Goal: Information Seeking & Learning: Check status

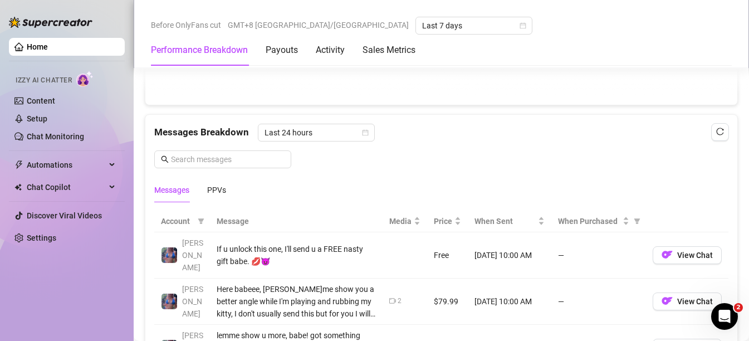
scroll to position [878, 0]
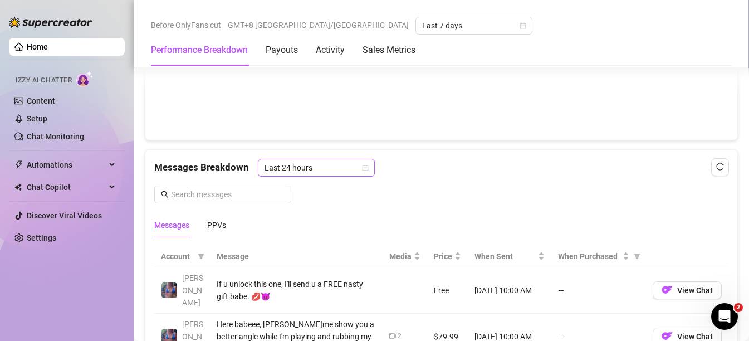
click at [335, 165] on span "Last 24 hours" at bounding box center [317, 167] width 104 height 17
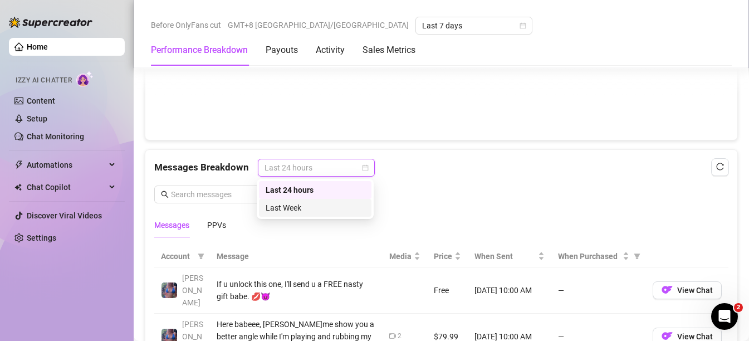
click at [321, 210] on div "Last Week" at bounding box center [315, 208] width 99 height 12
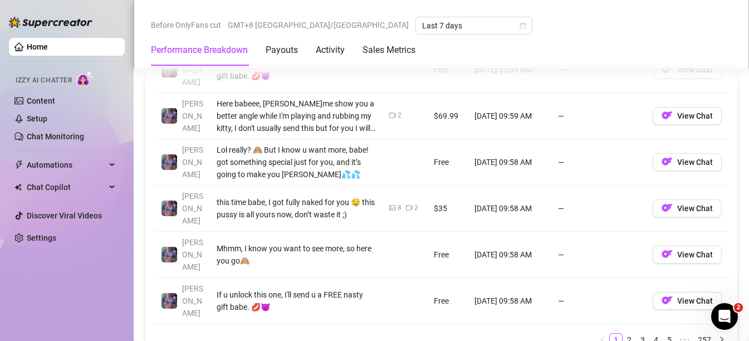
scroll to position [1272, 0]
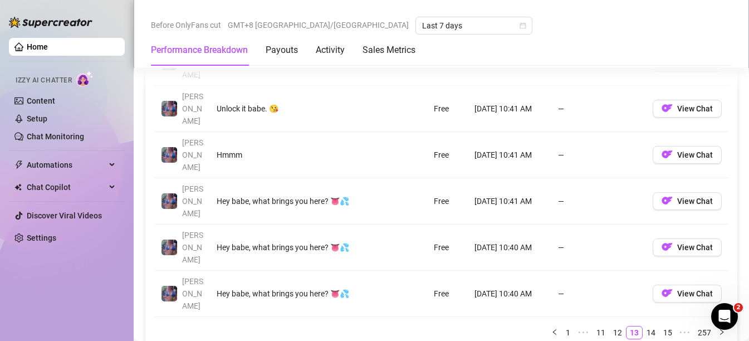
scroll to position [1320, 0]
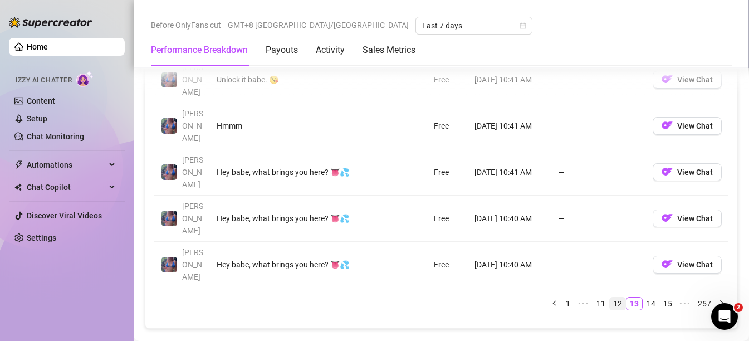
click at [611, 297] on link "12" at bounding box center [618, 303] width 16 height 12
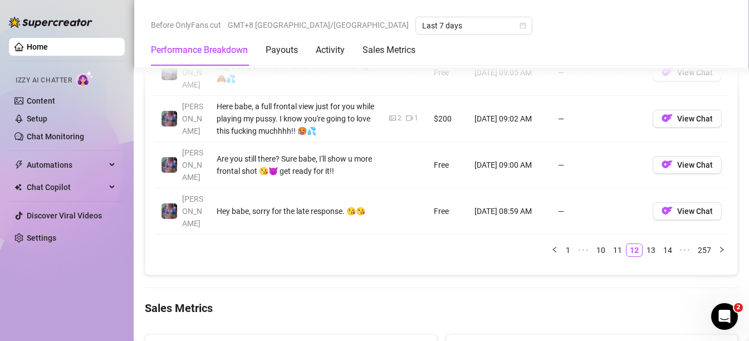
scroll to position [1387, 0]
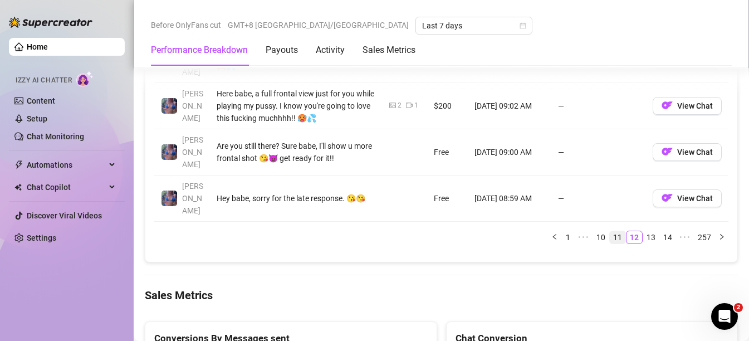
click at [613, 231] on link "11" at bounding box center [618, 237] width 16 height 12
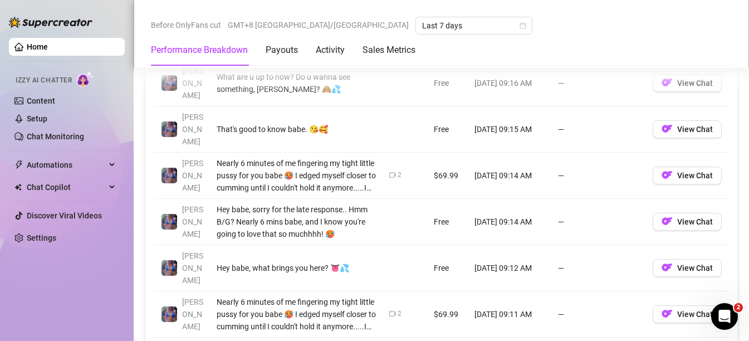
scroll to position [1224, 0]
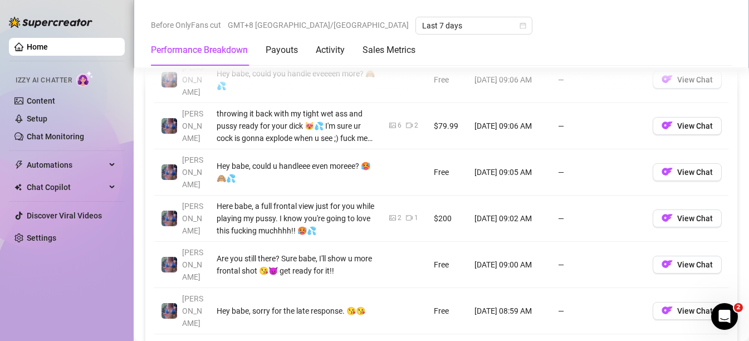
scroll to position [1275, 0]
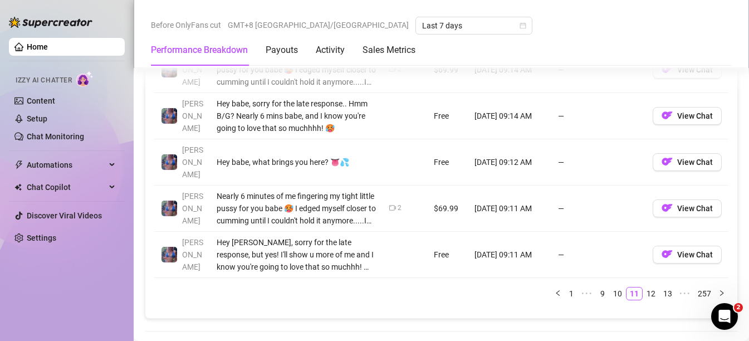
scroll to position [1357, 0]
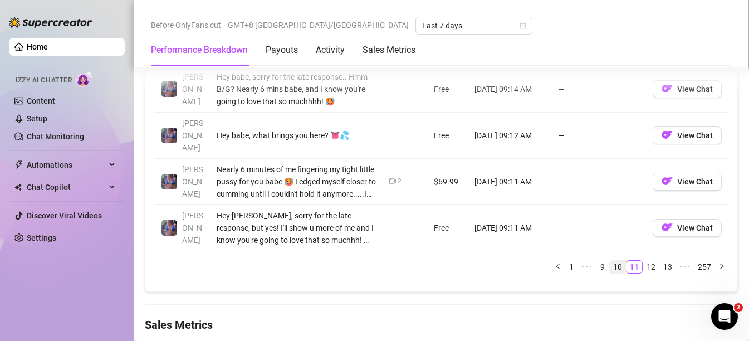
click at [612, 261] on link "10" at bounding box center [618, 267] width 16 height 12
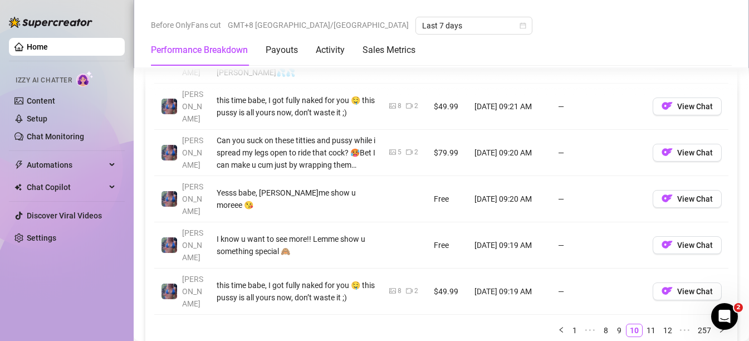
scroll to position [1390, 0]
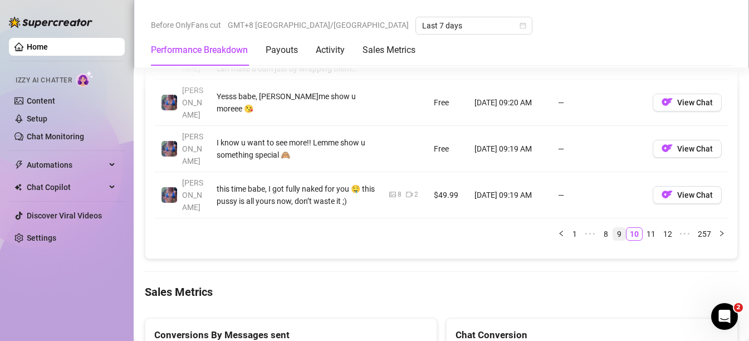
click at [613, 228] on link "9" at bounding box center [619, 234] width 12 height 12
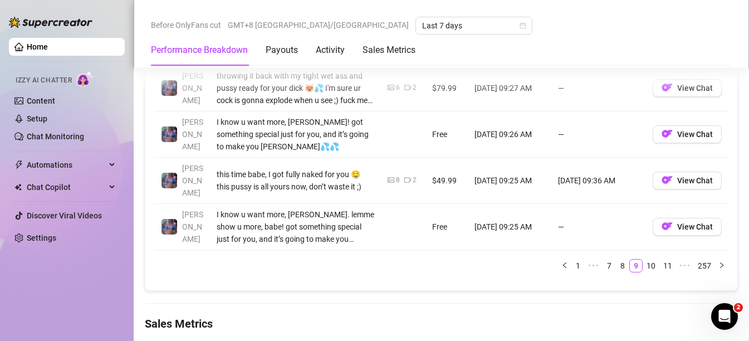
scroll to position [1345, 0]
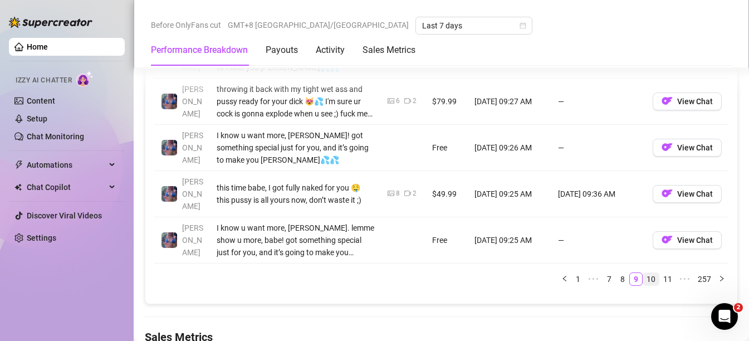
click at [643, 273] on link "10" at bounding box center [651, 279] width 16 height 12
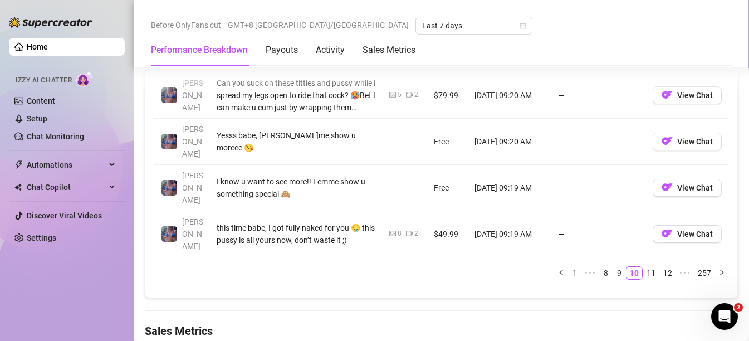
scroll to position [1372, 0]
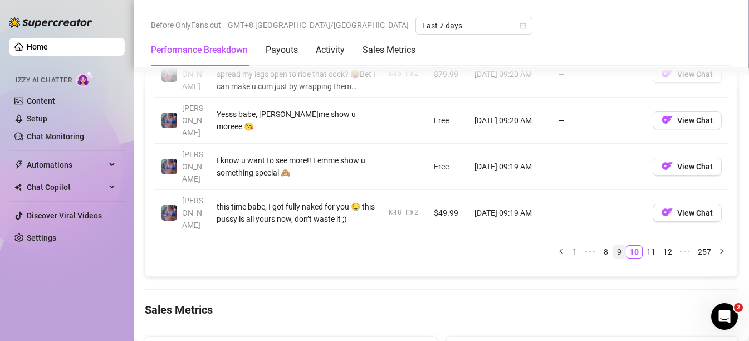
click at [613, 246] on link "9" at bounding box center [619, 252] width 12 height 12
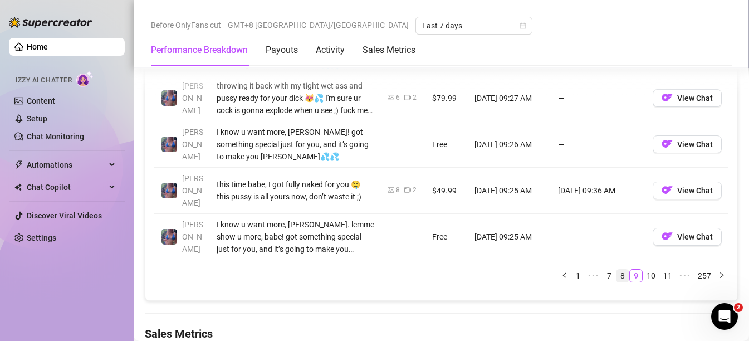
scroll to position [1349, 0]
click at [617, 269] on link "8" at bounding box center [623, 275] width 12 height 12
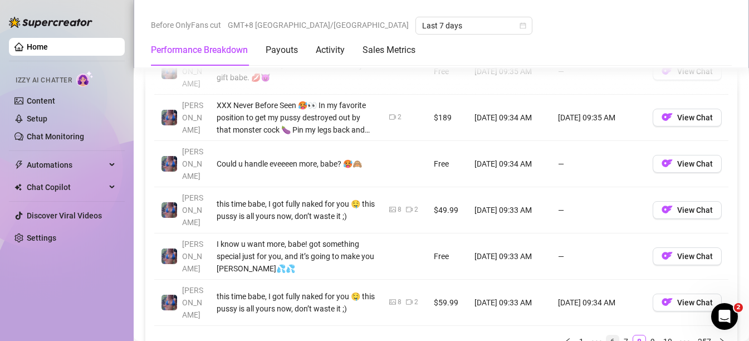
scroll to position [1281, 0]
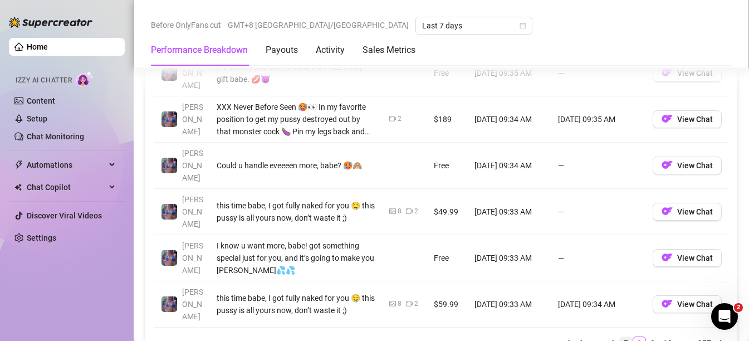
click at [620, 337] on link "7" at bounding box center [626, 343] width 12 height 12
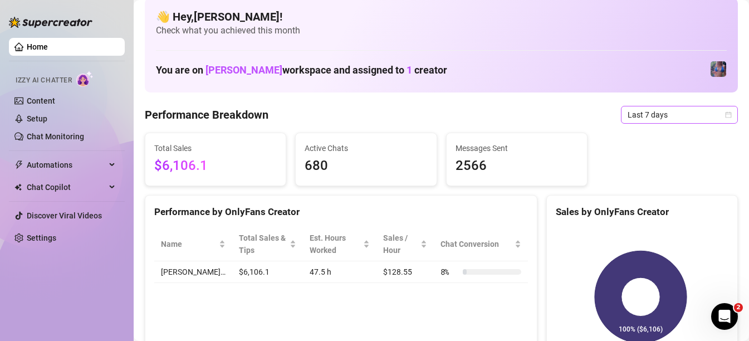
scroll to position [11, 0]
click at [645, 115] on span "Last 7 days" at bounding box center [680, 114] width 104 height 17
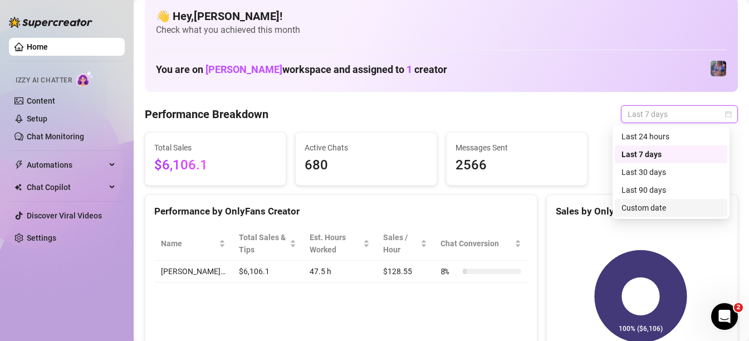
click at [646, 211] on div "Custom date" at bounding box center [671, 208] width 99 height 12
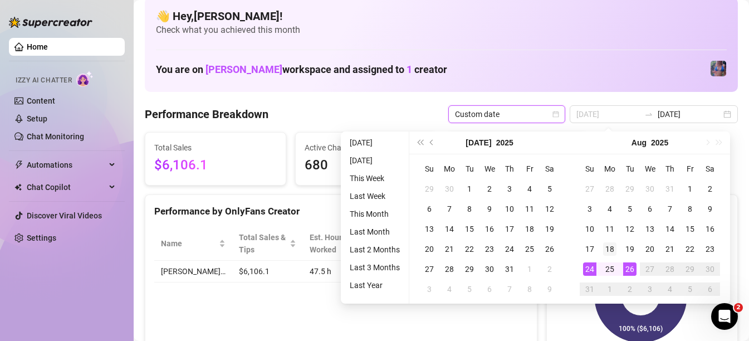
type input "[DATE]"
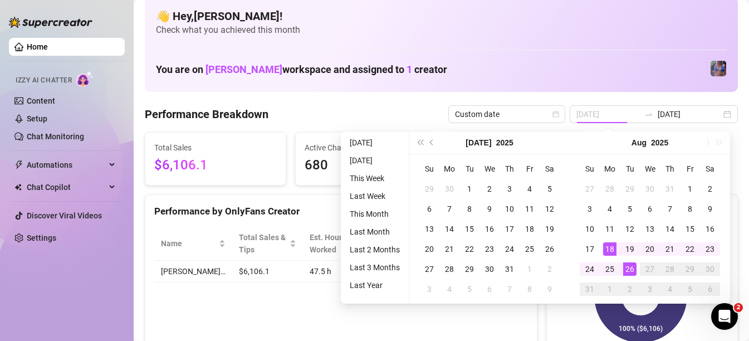
click at [606, 253] on div "18" at bounding box center [609, 248] width 13 height 13
type input "[DATE]"
click at [584, 274] on div "24" at bounding box center [589, 268] width 13 height 13
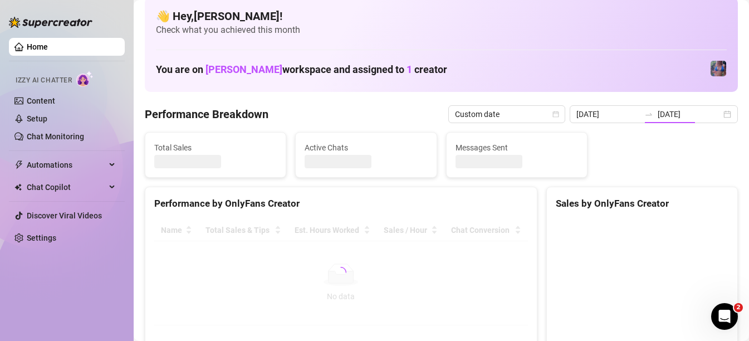
type input "[DATE]"
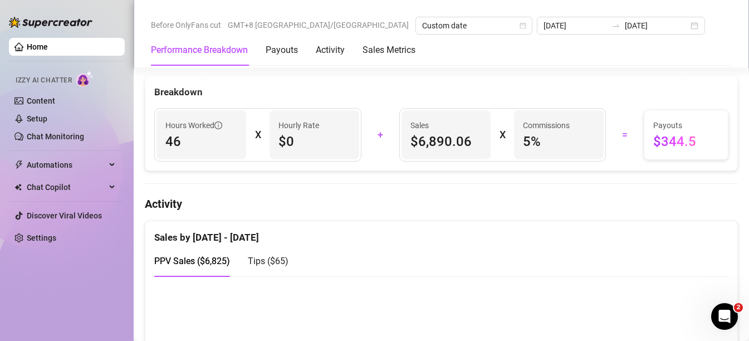
scroll to position [417, 0]
